Goal: Task Accomplishment & Management: Complete application form

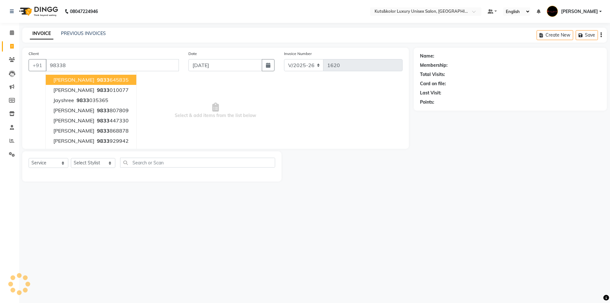
select select "7374"
select select "service"
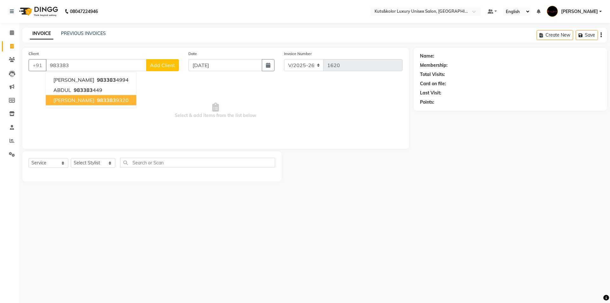
click at [99, 98] on span "983383" at bounding box center [106, 100] width 19 height 6
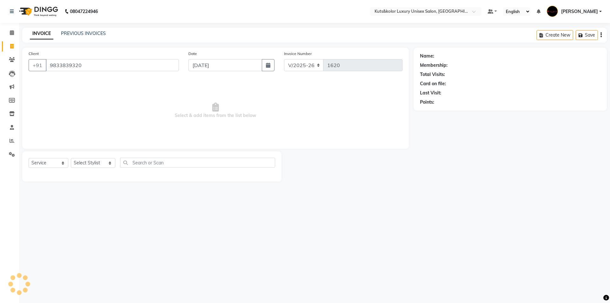
type input "9833839320"
click at [104, 160] on select "Select Stylist aman [PERSON_NAME] beautiction [PERSON_NAME] [PERSON_NAME] (nail…" at bounding box center [93, 163] width 45 height 10
click at [11, 131] on span at bounding box center [11, 127] width 11 height 7
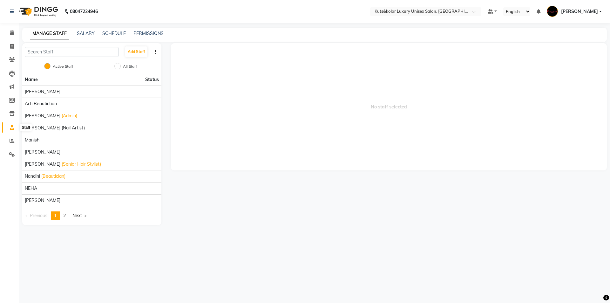
click at [10, 128] on icon at bounding box center [12, 127] width 4 height 5
click at [141, 50] on button "Add Staff" at bounding box center [136, 51] width 22 height 11
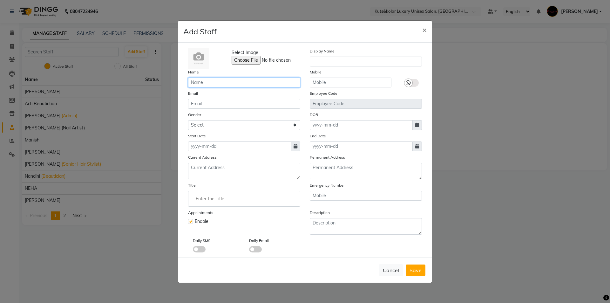
click at [224, 84] on input "text" at bounding box center [244, 83] width 112 height 10
type input "Jyoti - Btn"
click at [294, 125] on select "Select [DEMOGRAPHIC_DATA] [DEMOGRAPHIC_DATA] Other Prefer Not To Say" at bounding box center [244, 125] width 112 height 10
select select "[DEMOGRAPHIC_DATA]"
click at [188, 120] on select "Select [DEMOGRAPHIC_DATA] [DEMOGRAPHIC_DATA] Other Prefer Not To Say" at bounding box center [244, 125] width 112 height 10
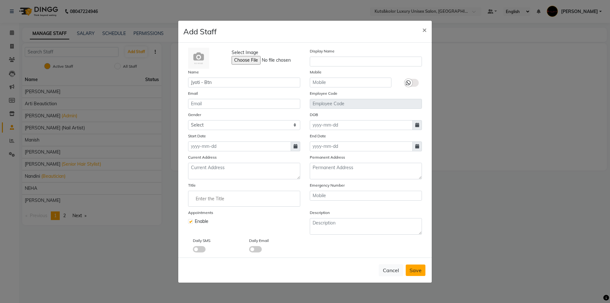
click at [416, 273] on span "Save" at bounding box center [416, 270] width 12 height 6
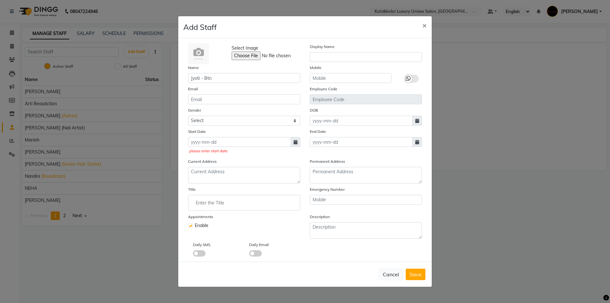
click at [294, 143] on icon at bounding box center [296, 142] width 4 height 4
select select "9"
select select "2025"
click at [214, 174] on div "3" at bounding box center [215, 175] width 10 height 10
type input "[DATE]"
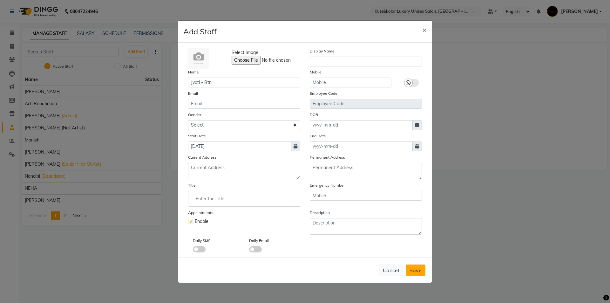
click at [412, 273] on span "Save" at bounding box center [416, 270] width 12 height 6
select select
checkbox input "false"
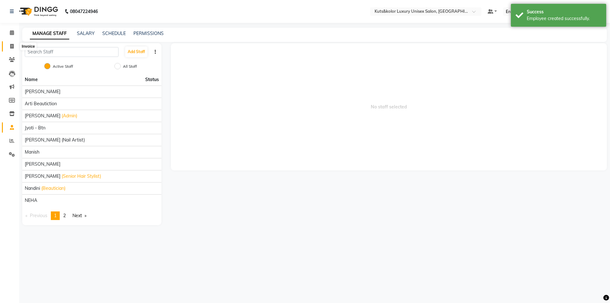
click at [12, 47] on icon at bounding box center [11, 46] width 3 height 5
select select "service"
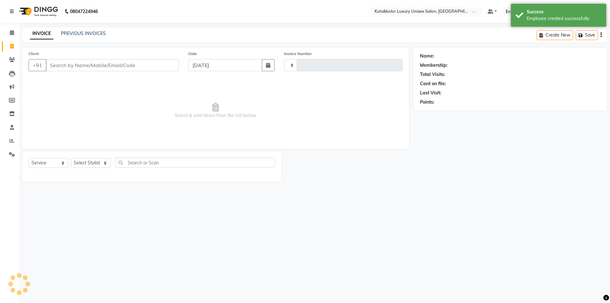
type input "1620"
select select "7374"
click at [57, 63] on input "Client" at bounding box center [112, 65] width 133 height 12
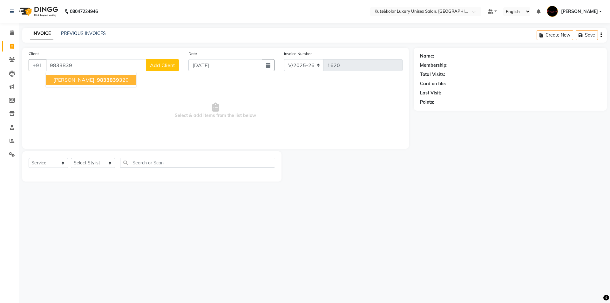
click at [69, 82] on span "[PERSON_NAME]" at bounding box center [73, 80] width 41 height 6
type input "9833839320"
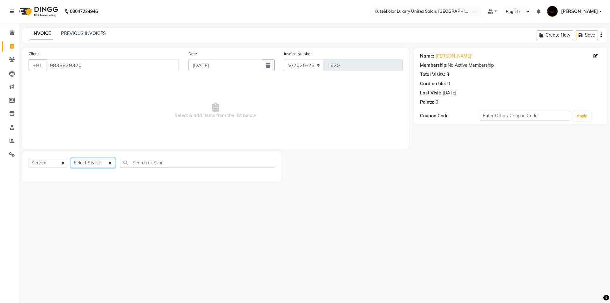
click at [105, 165] on select "Select Stylist aman [PERSON_NAME] beautiction [PERSON_NAME] Jyoti - Btn [PERSON…" at bounding box center [93, 163] width 45 height 10
select select "90771"
click at [71, 158] on select "Select Stylist aman [PERSON_NAME] beautiction [PERSON_NAME] Jyoti - Btn [PERSON…" at bounding box center [93, 163] width 45 height 10
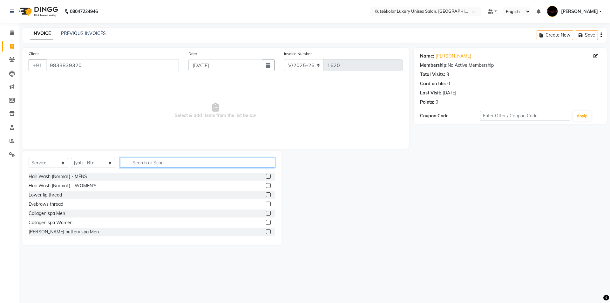
click at [176, 162] on input "text" at bounding box center [197, 163] width 155 height 10
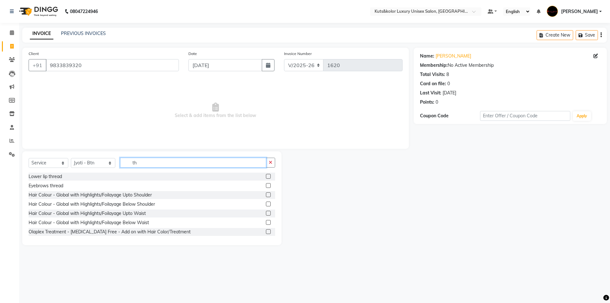
type input "th"
click at [266, 186] on label at bounding box center [268, 185] width 5 height 5
click at [266, 186] on input "checkbox" at bounding box center [268, 186] width 4 height 4
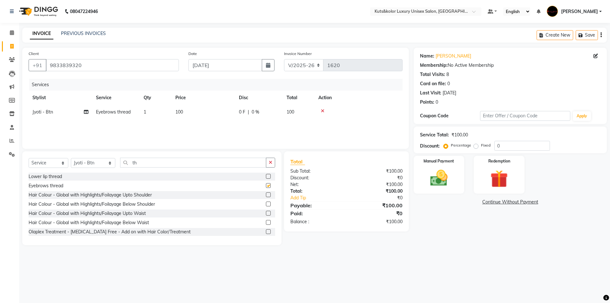
checkbox input "false"
click at [445, 183] on img at bounding box center [439, 178] width 30 height 21
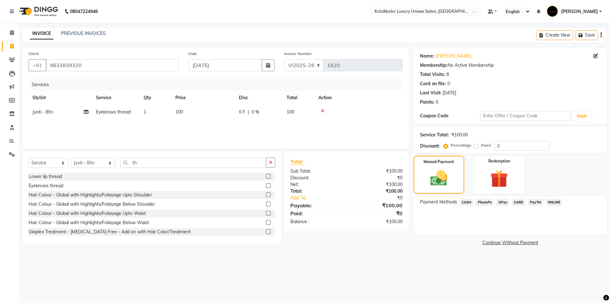
click at [470, 202] on span "CASH" at bounding box center [467, 202] width 14 height 7
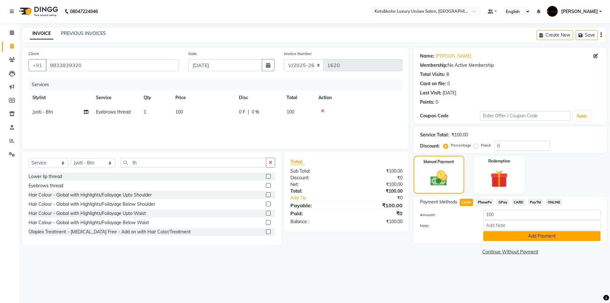
click at [499, 238] on button "Add Payment" at bounding box center [542, 236] width 117 height 10
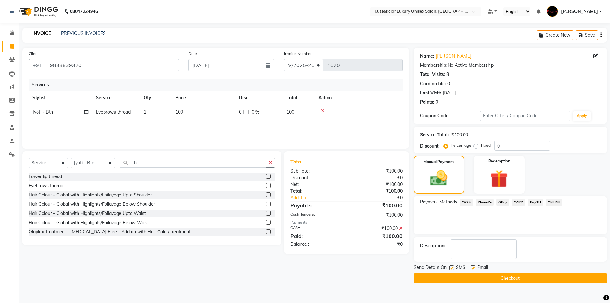
click at [450, 267] on label at bounding box center [452, 267] width 5 height 5
click at [450, 267] on input "checkbox" at bounding box center [452, 268] width 4 height 4
checkbox input "false"
click at [453, 279] on button "Checkout" at bounding box center [510, 278] width 193 height 10
